Goal: Communication & Community: Answer question/provide support

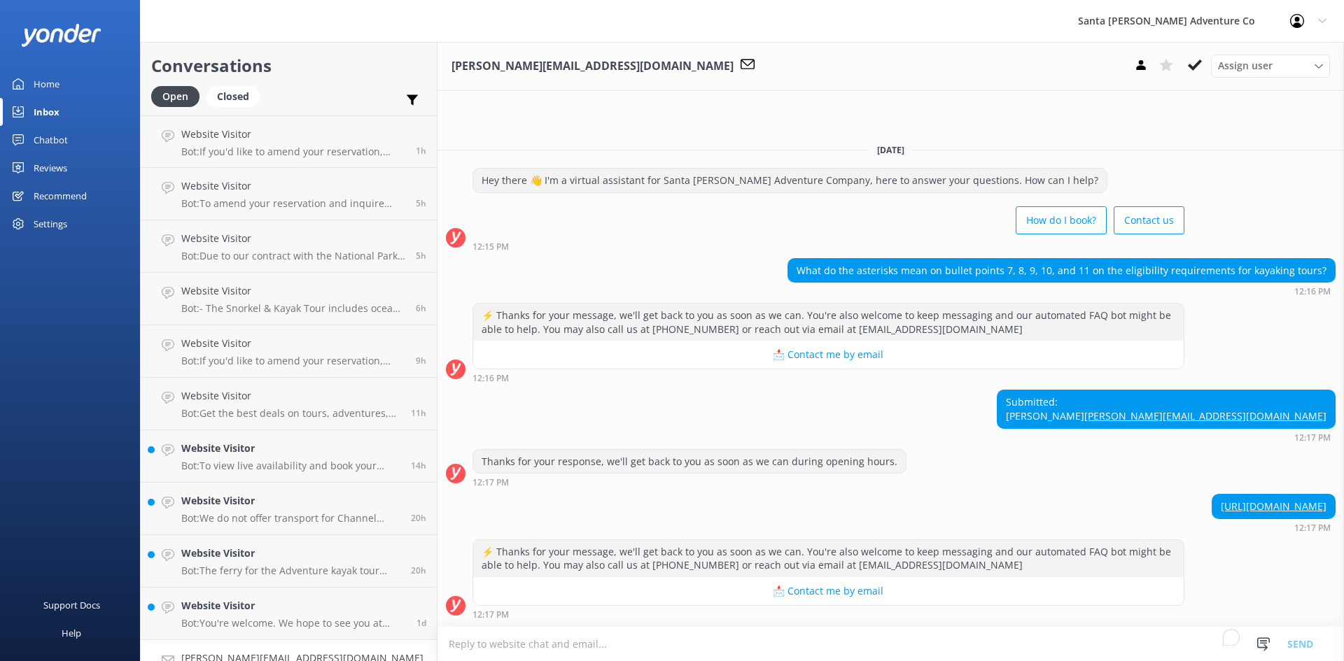
scroll to position [467, 0]
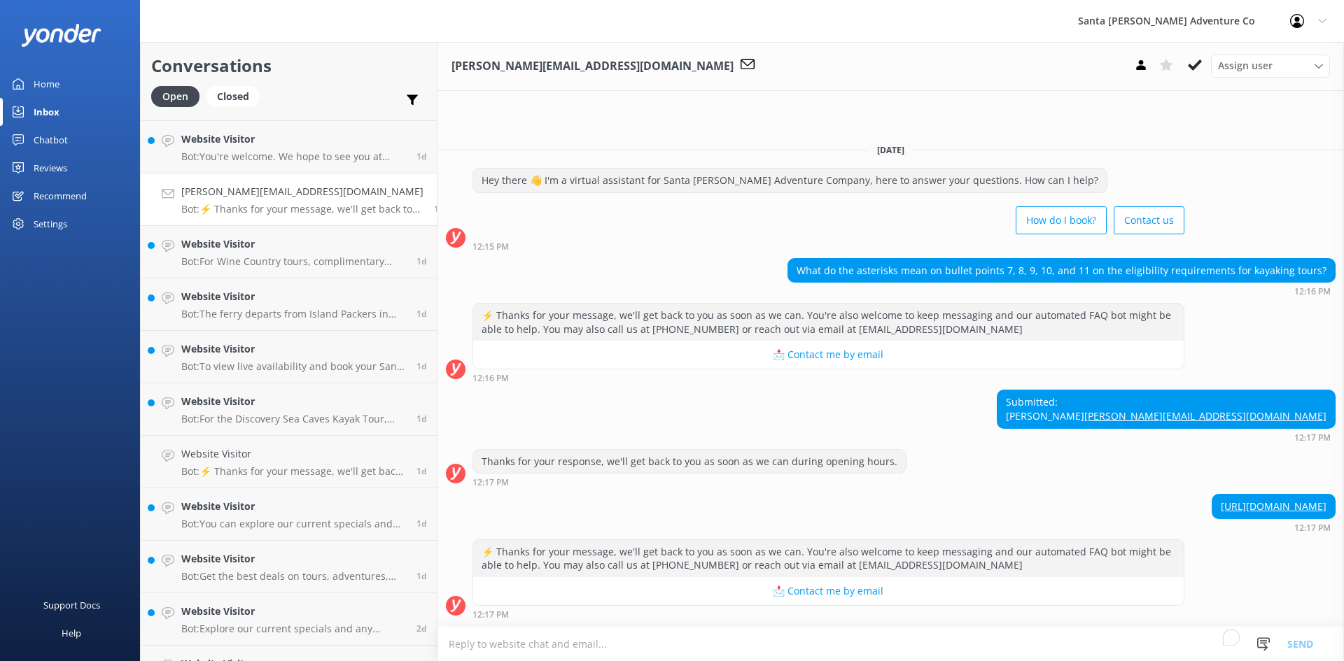
drag, startPoint x: 279, startPoint y: 173, endPoint x: 284, endPoint y: 181, distance: 10.1
click at [279, 173] on link "Website Visitor Bot: You're welcome. We hope to see you at [GEOGRAPHIC_DATA][PE…" at bounding box center [289, 147] width 296 height 52
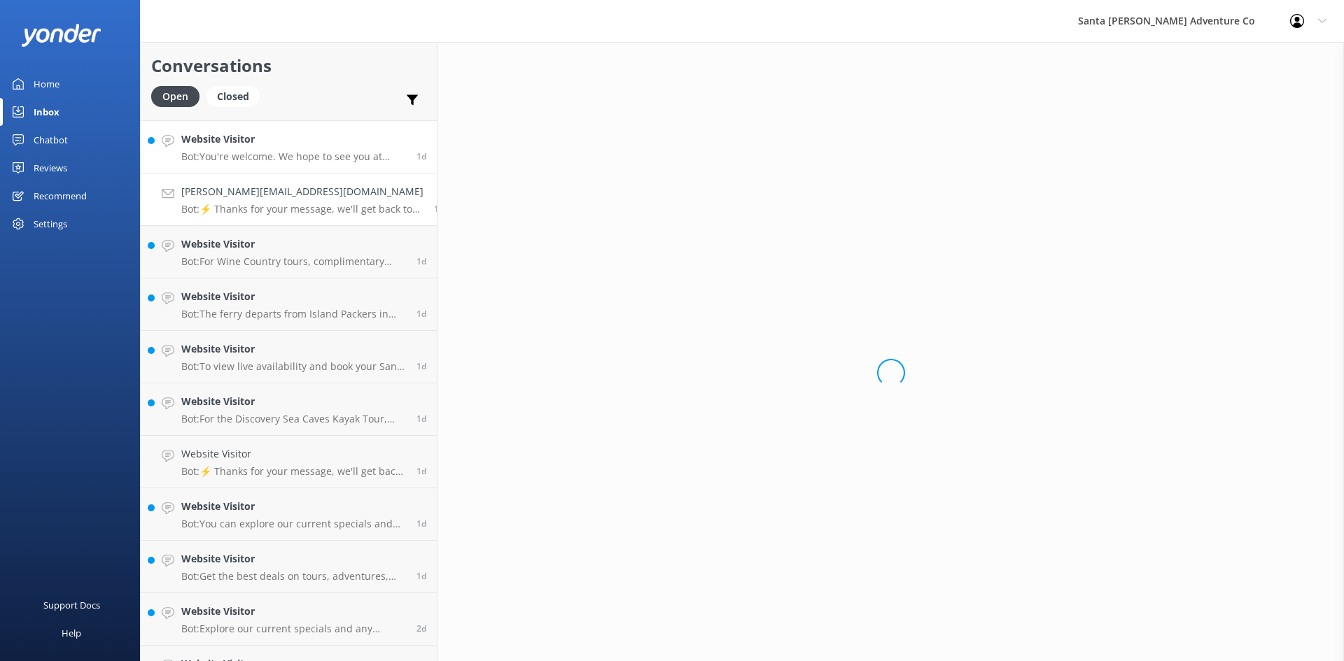
click at [293, 209] on p "Bot: ⚡ Thanks for your message, we'll get back to you as soon as we can. You're…" at bounding box center [302, 209] width 242 height 13
